Goal: Information Seeking & Learning: Learn about a topic

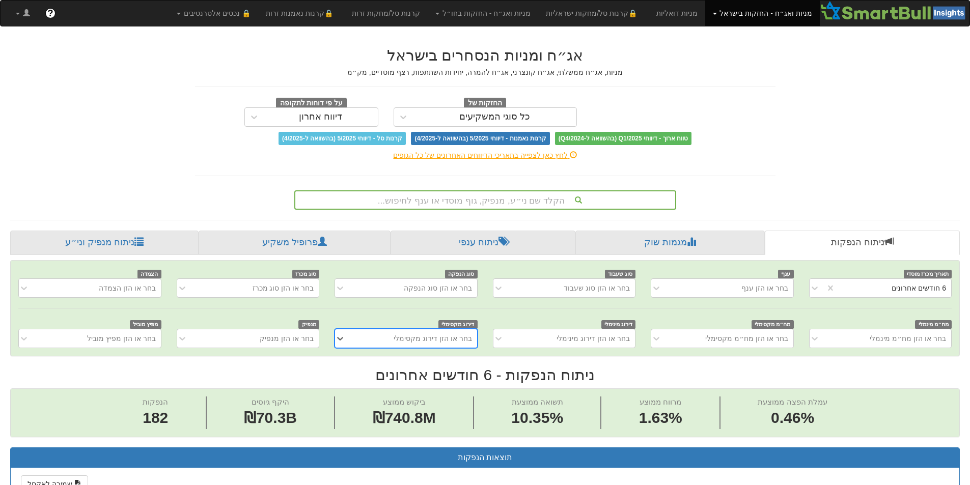
click at [501, 200] on div "הקלד שם ני״ע, מנפיק, גוף מוסדי או ענף לחיפוש..." at bounding box center [485, 199] width 380 height 17
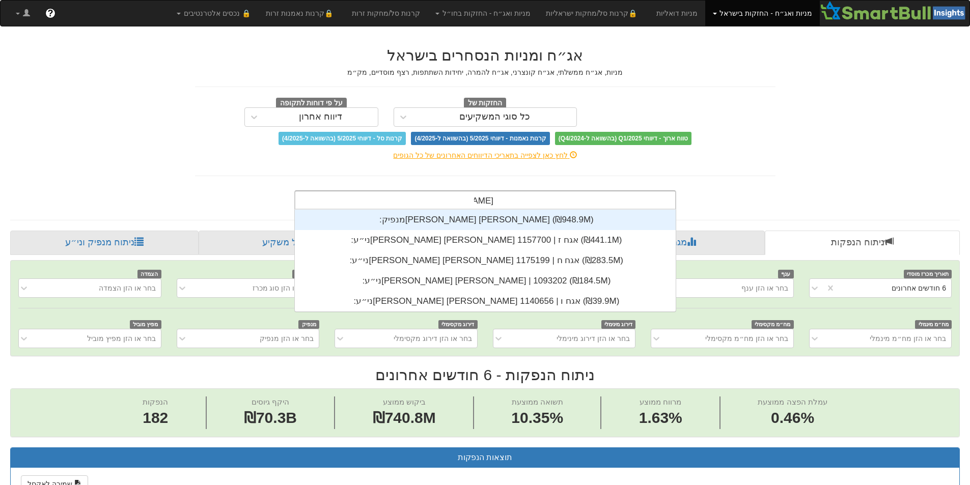
scroll to position [102, 0]
type input "[PERSON_NAME] [PERSON_NAME]"
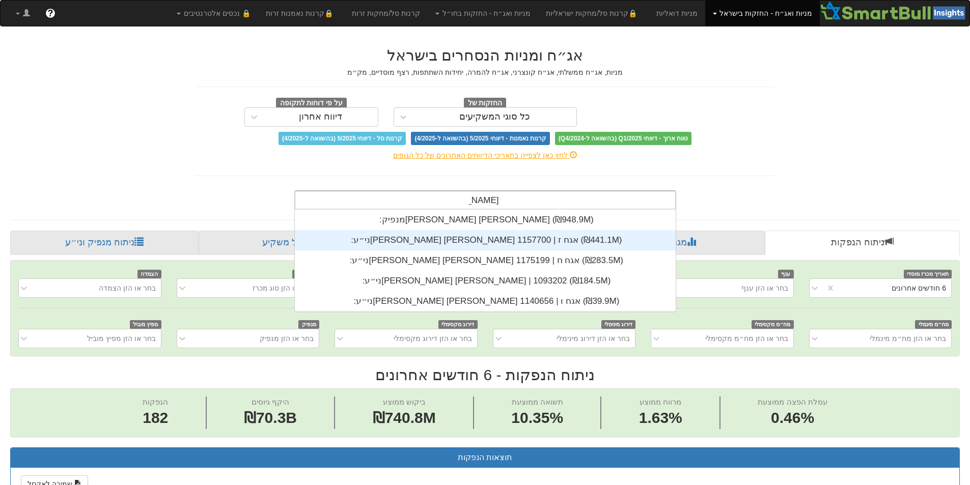
click at [496, 236] on div "ני״ע: ‏[PERSON_NAME] [PERSON_NAME] אגח ז | 1157700 ‎(₪441.1M)‎" at bounding box center [485, 240] width 381 height 20
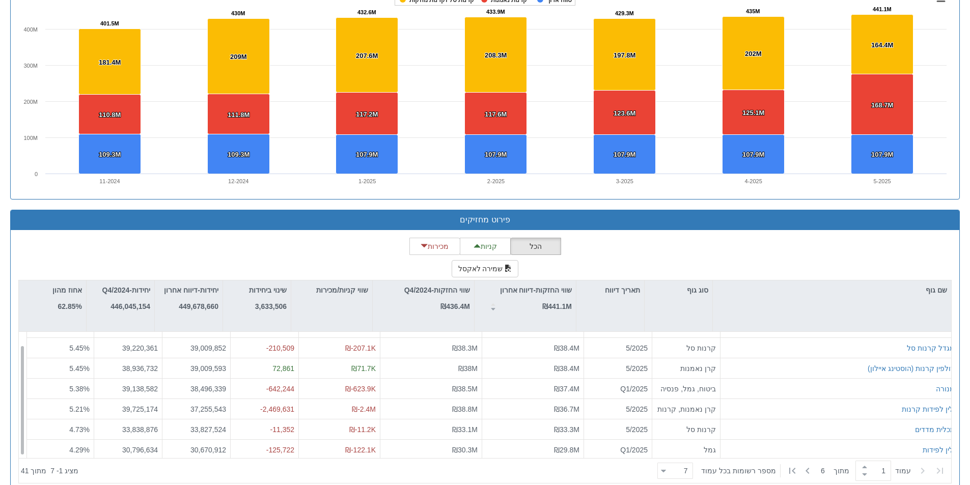
scroll to position [16, 0]
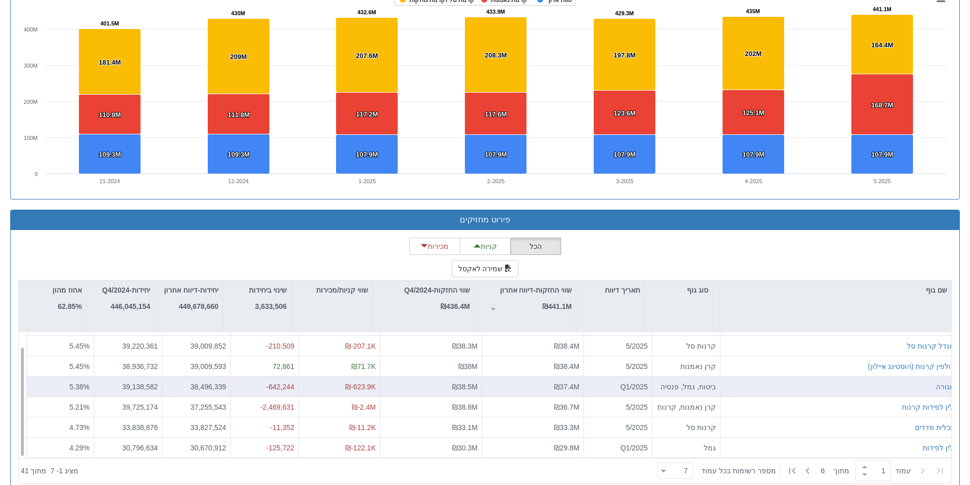
click at [491, 387] on div "₪37.4M" at bounding box center [532, 386] width 93 height 10
click at [554, 387] on span "₪37.4M" at bounding box center [566, 386] width 25 height 8
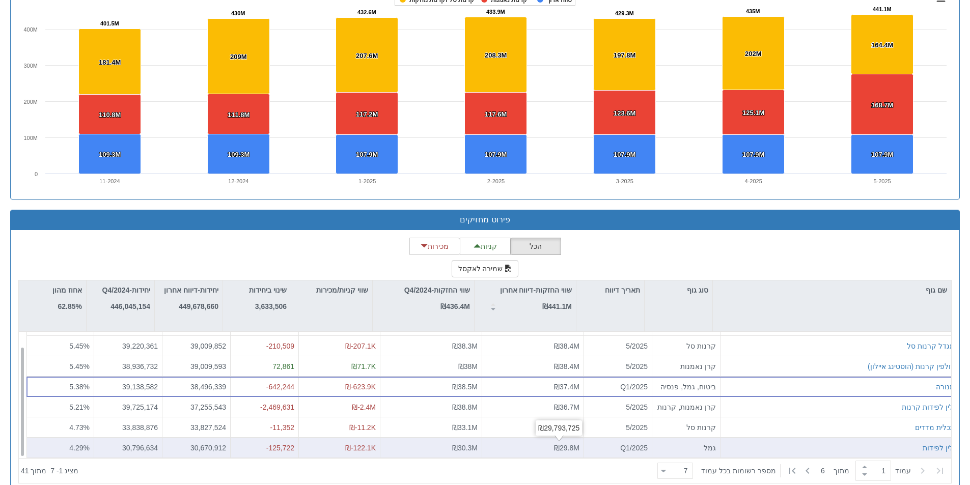
click at [543, 447] on div "₪29.8M" at bounding box center [532, 447] width 93 height 10
